Goal: Task Accomplishment & Management: Use online tool/utility

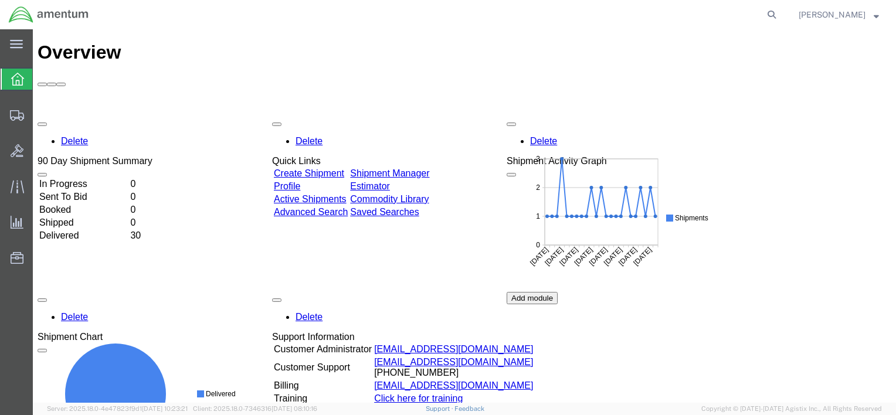
click at [411, 168] on link "Shipment Manager" at bounding box center [389, 173] width 79 height 10
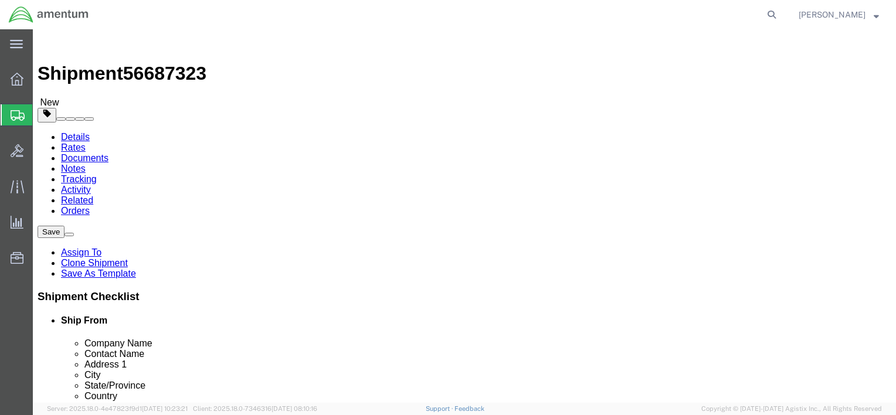
select select "42741"
select select "44372"
click link "Package Information"
click button "Rate Shipment"
